Goal: Navigation & Orientation: Find specific page/section

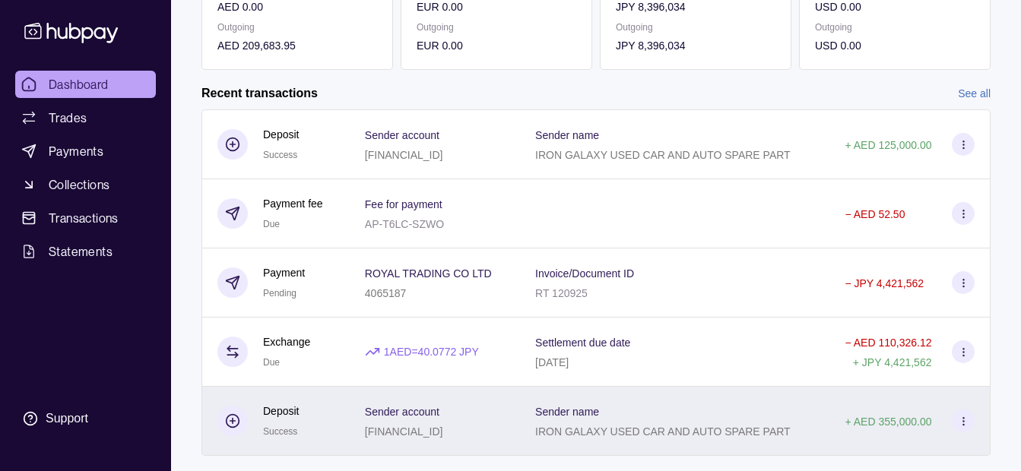
scroll to position [338, 0]
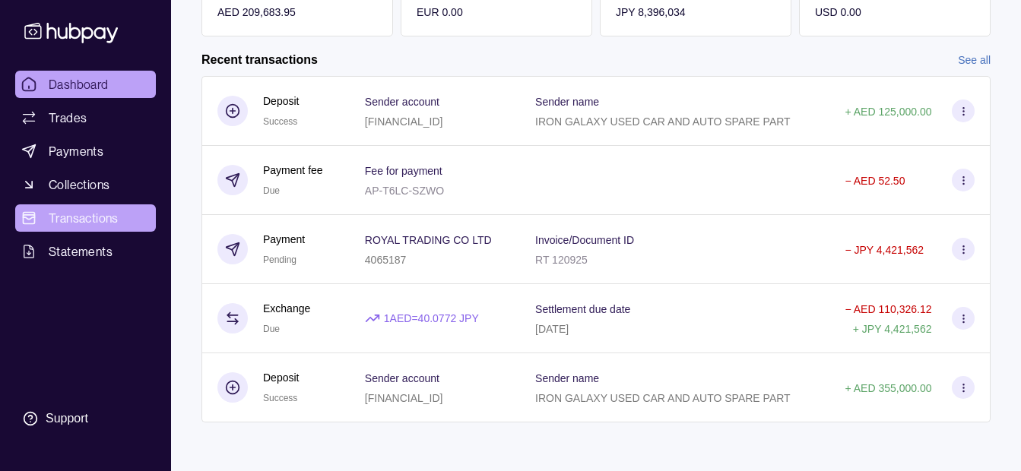
click at [72, 224] on span "Transactions" at bounding box center [84, 218] width 70 height 18
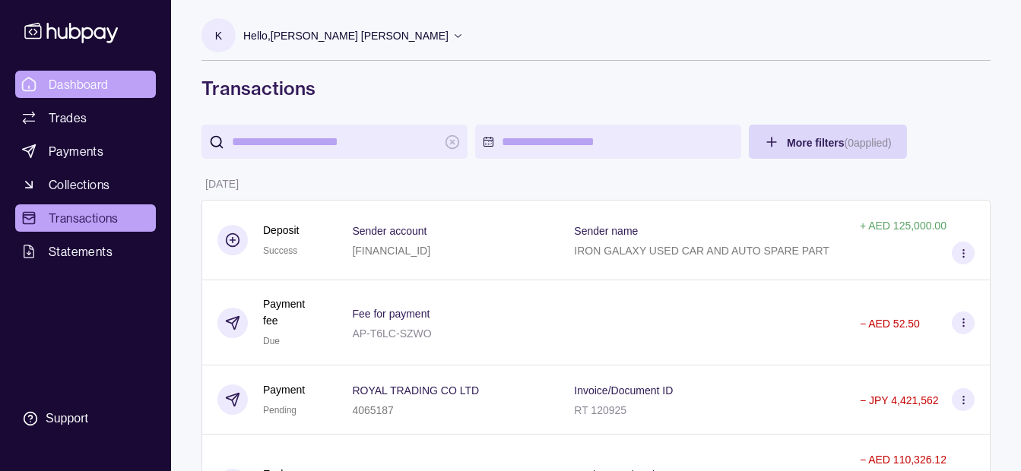
click at [86, 74] on link "Dashboard" at bounding box center [85, 84] width 141 height 27
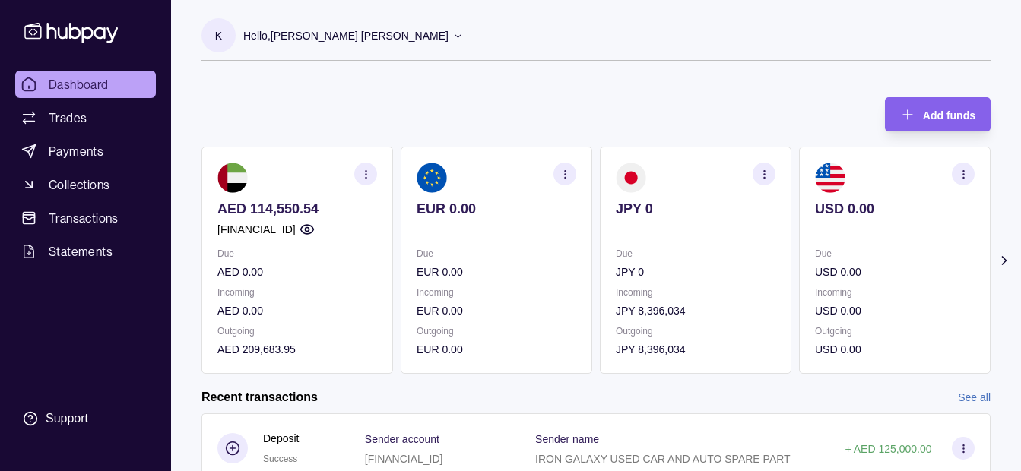
click at [308, 51] on div "Hello, [PERSON_NAME] [PERSON_NAME]" at bounding box center [353, 36] width 220 height 32
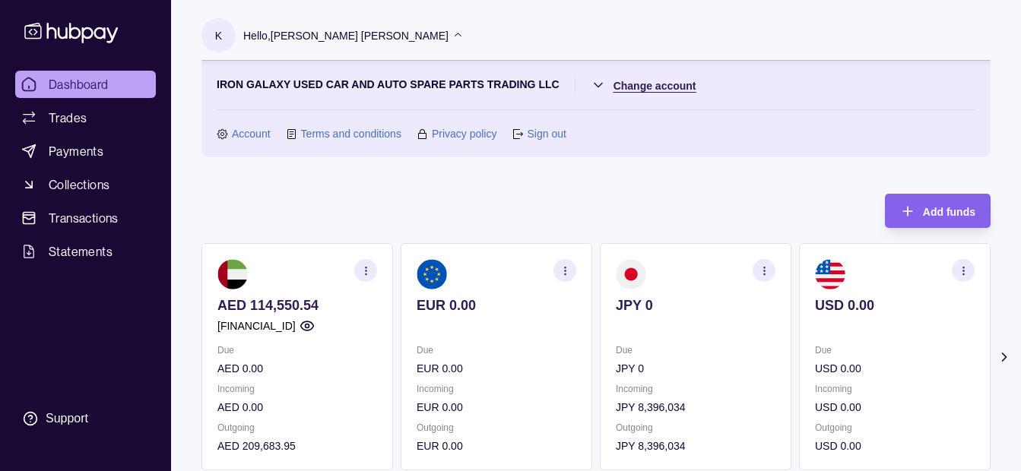
click at [652, 80] on html "Dashboard Trades Payments Collections Transactions Statements Support K Hello, …" at bounding box center [510, 452] width 1021 height 905
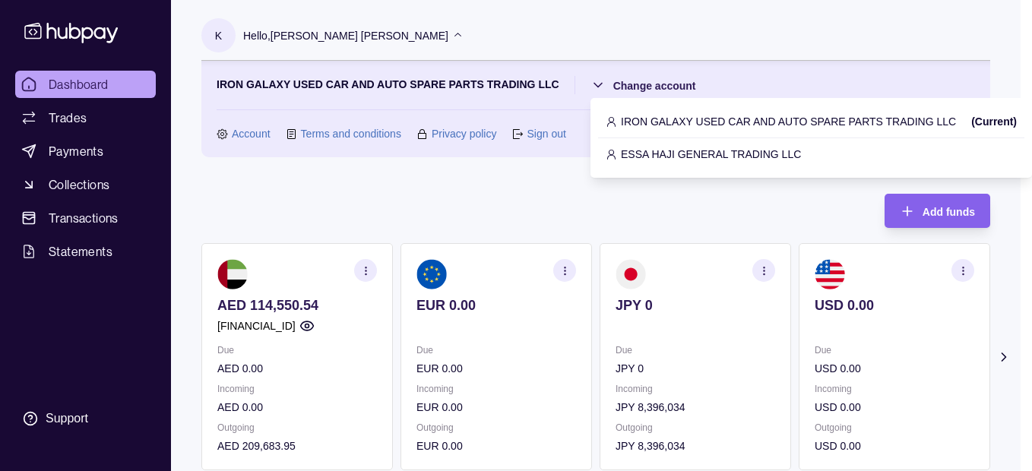
click at [649, 150] on p "ESSA HAJI GENERAL TRADING LLC" at bounding box center [711, 154] width 180 height 17
